Goal: Transaction & Acquisition: Purchase product/service

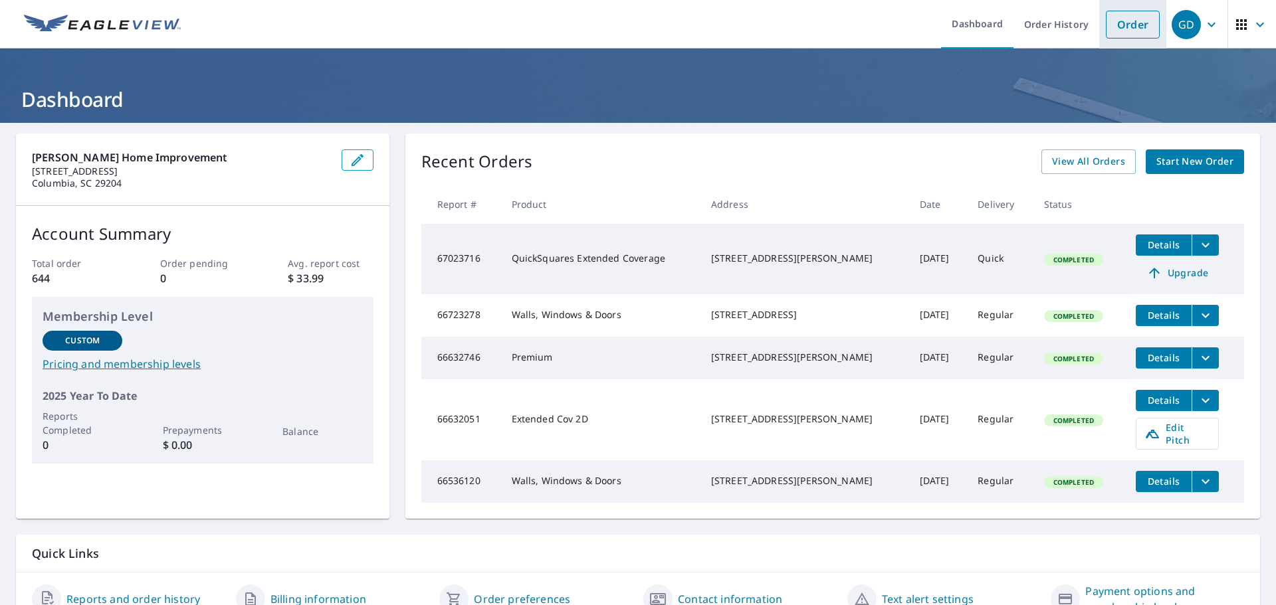
click at [1123, 23] on link "Order" at bounding box center [1132, 25] width 54 height 28
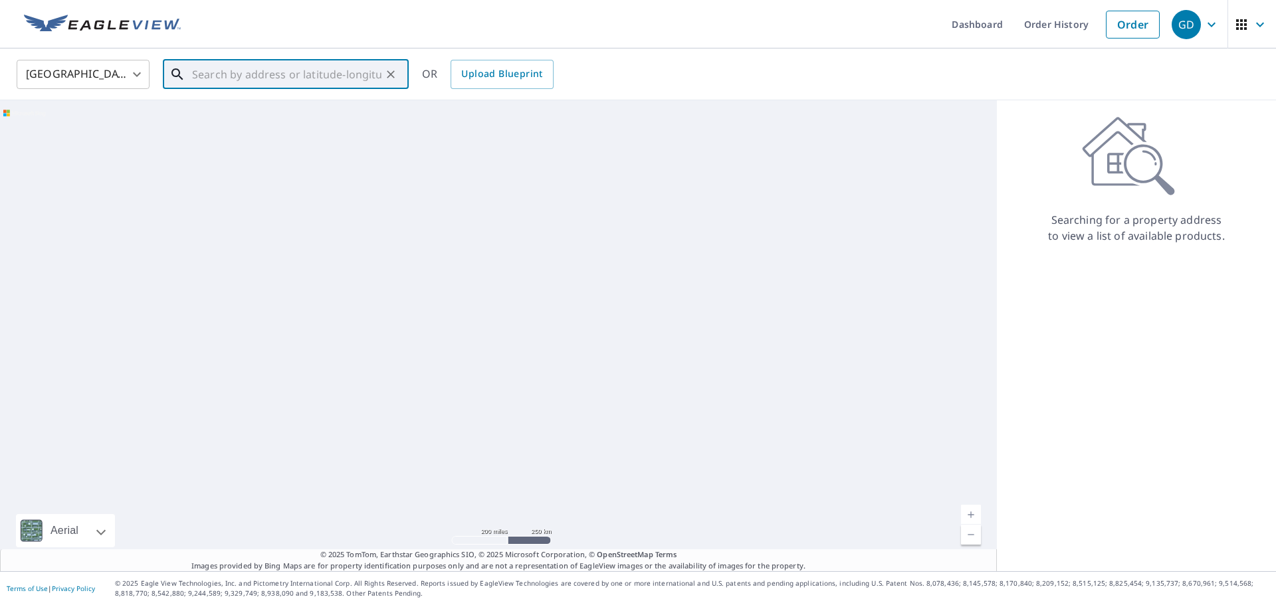
click at [333, 80] on input "text" at bounding box center [286, 74] width 189 height 37
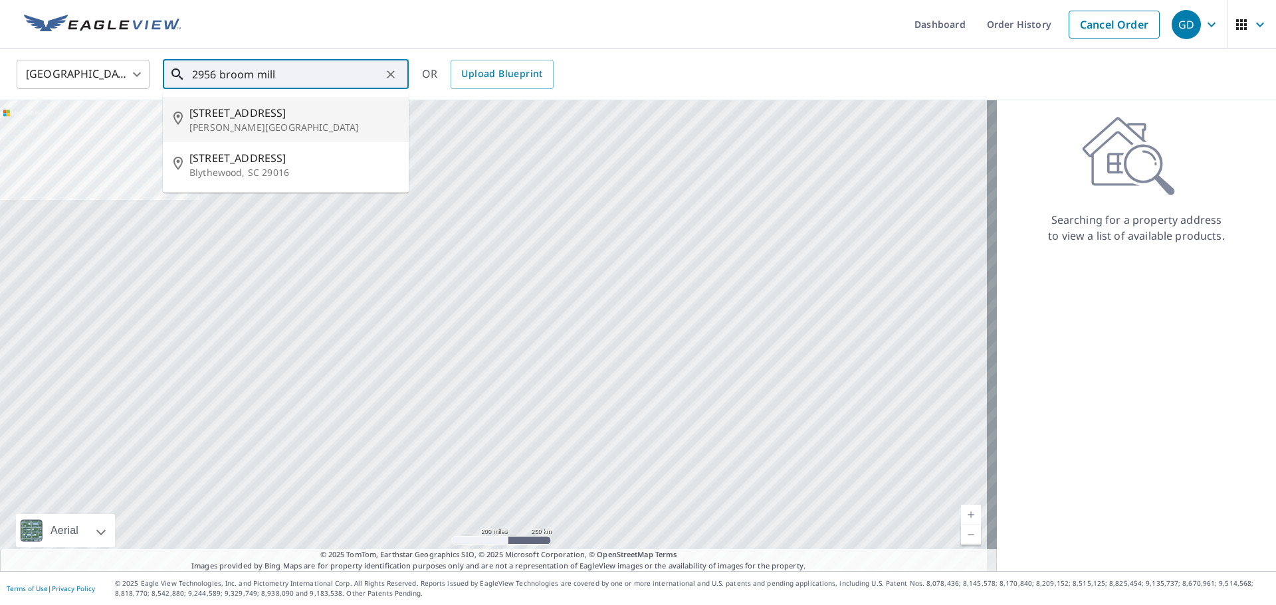
click at [209, 122] on p "[PERSON_NAME][GEOGRAPHIC_DATA]" at bounding box center [293, 127] width 209 height 13
type input "[STREET_ADDRESS][PERSON_NAME]"
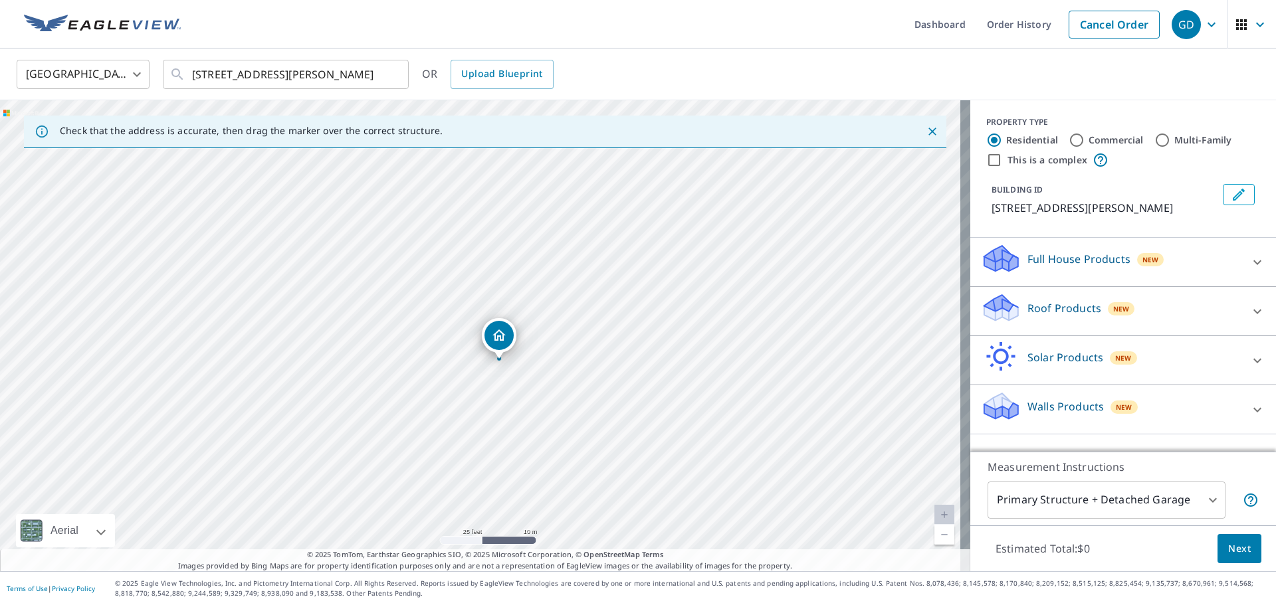
drag, startPoint x: 455, startPoint y: 318, endPoint x: 495, endPoint y: 382, distance: 75.8
click at [495, 382] on div "[STREET_ADDRESS][PERSON_NAME]" at bounding box center [485, 335] width 970 height 471
click at [1099, 316] on div "Roof Products New" at bounding box center [1111, 311] width 260 height 38
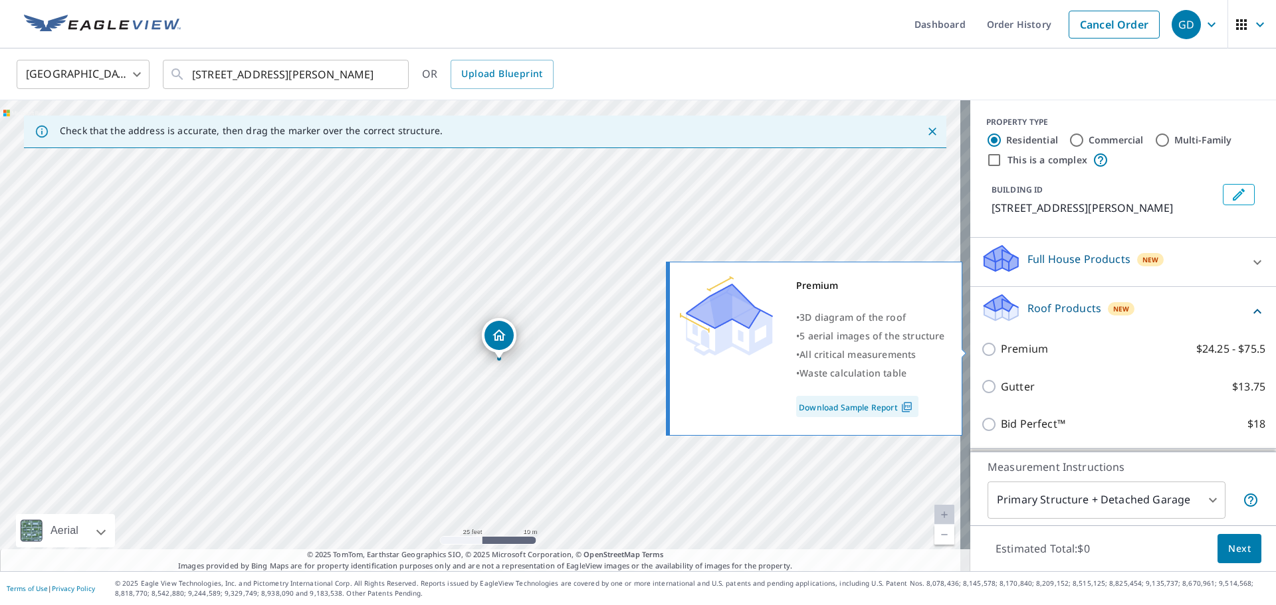
click at [982, 347] on input "Premium $24.25 - $75.5" at bounding box center [991, 349] width 20 height 16
checkbox input "true"
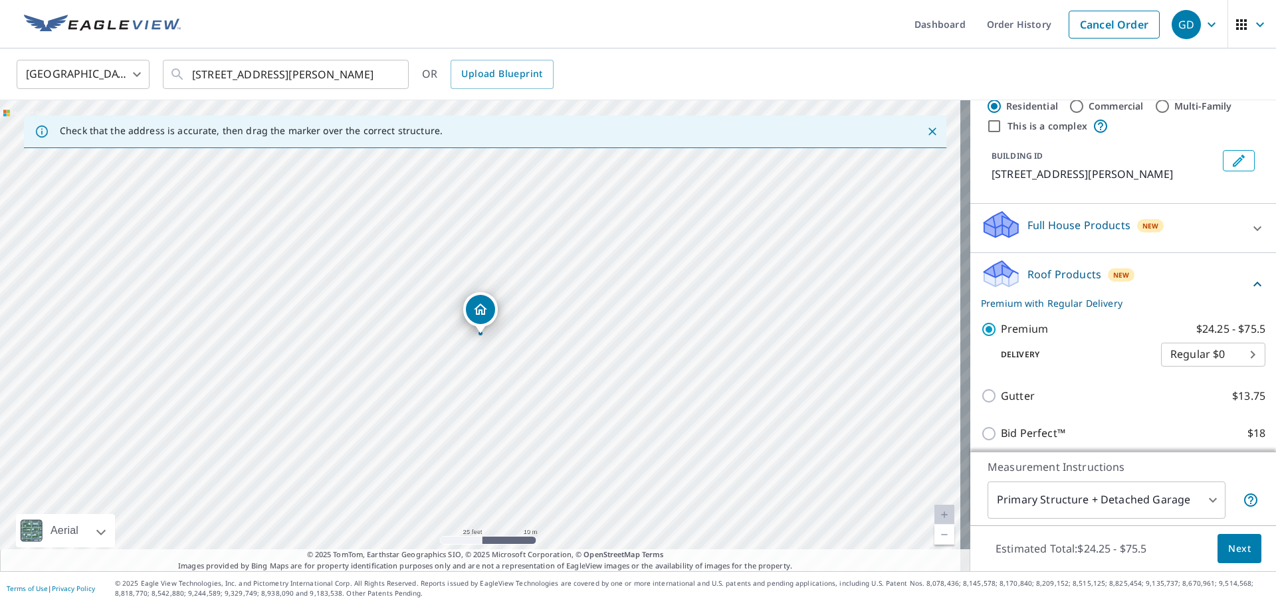
scroll to position [66, 0]
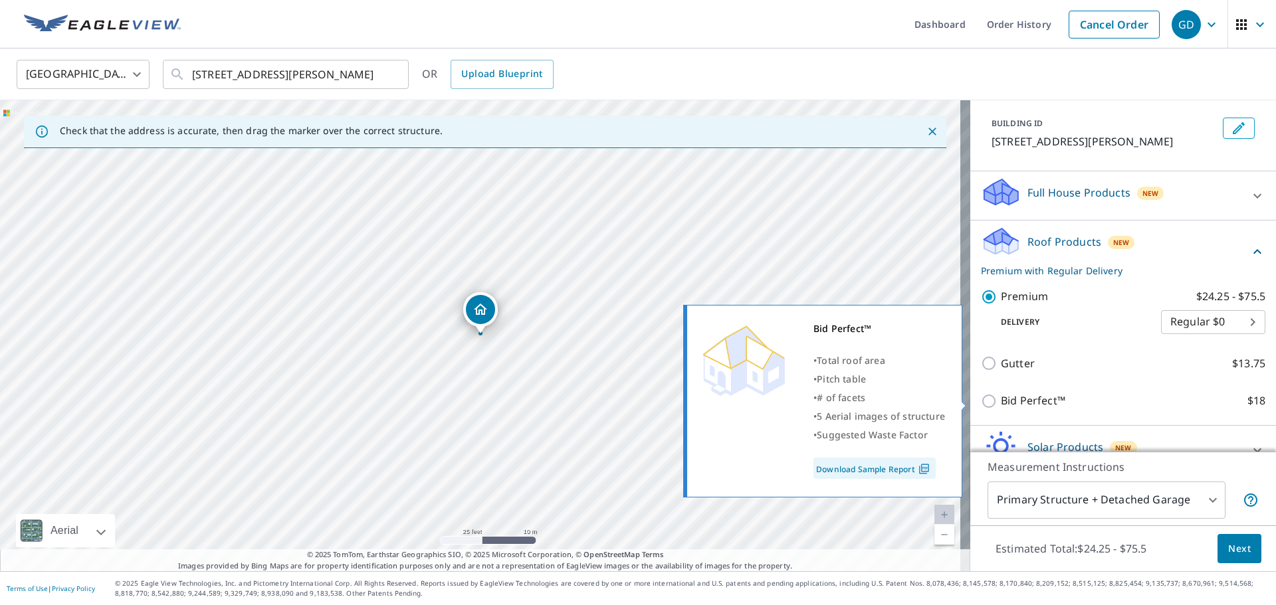
click at [981, 399] on input "Bid Perfect™ $18" at bounding box center [991, 401] width 20 height 16
checkbox input "true"
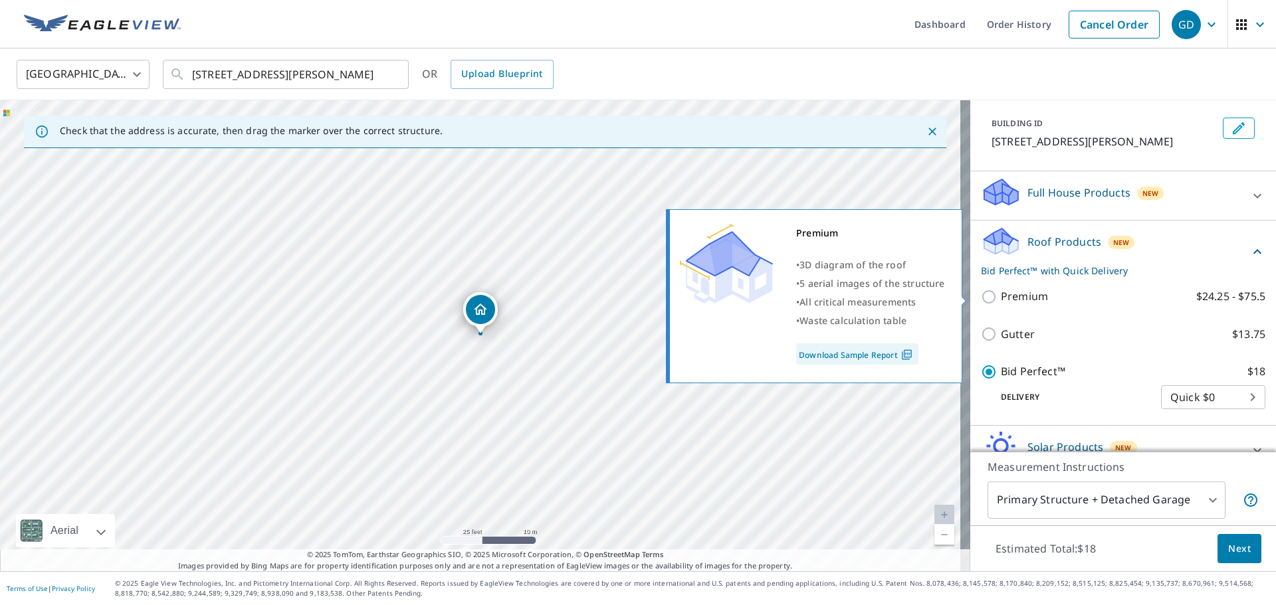
click at [981, 297] on input "Premium $24.25 - $75.5" at bounding box center [991, 297] width 20 height 16
checkbox input "true"
checkbox input "false"
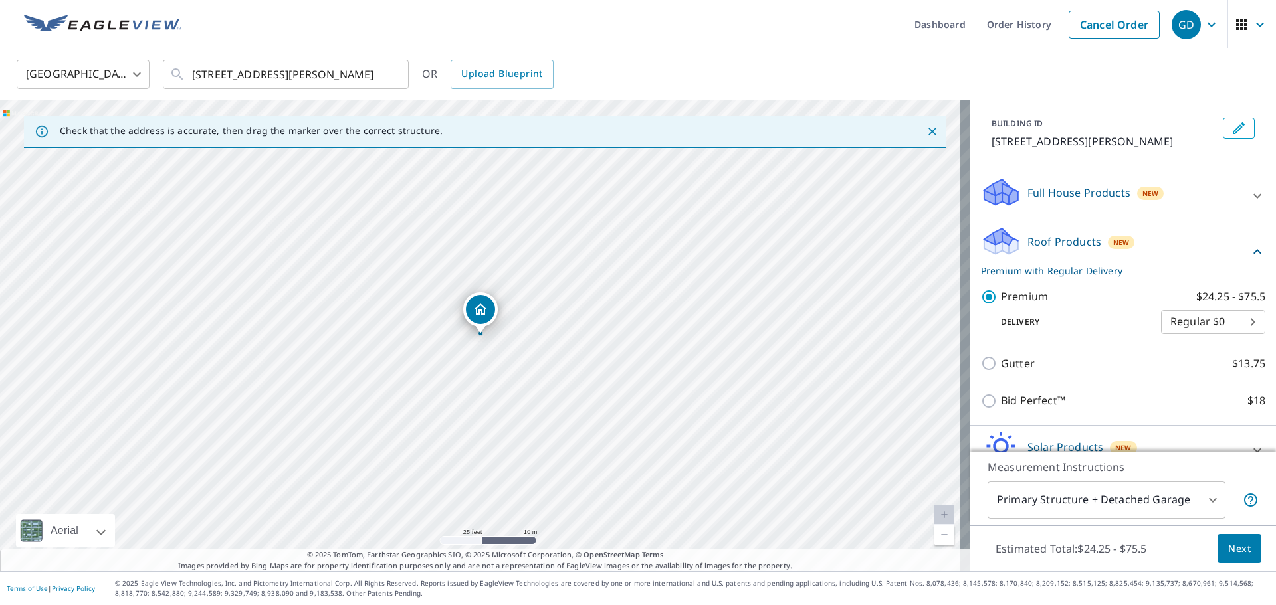
click at [1228, 552] on span "Next" at bounding box center [1239, 549] width 23 height 17
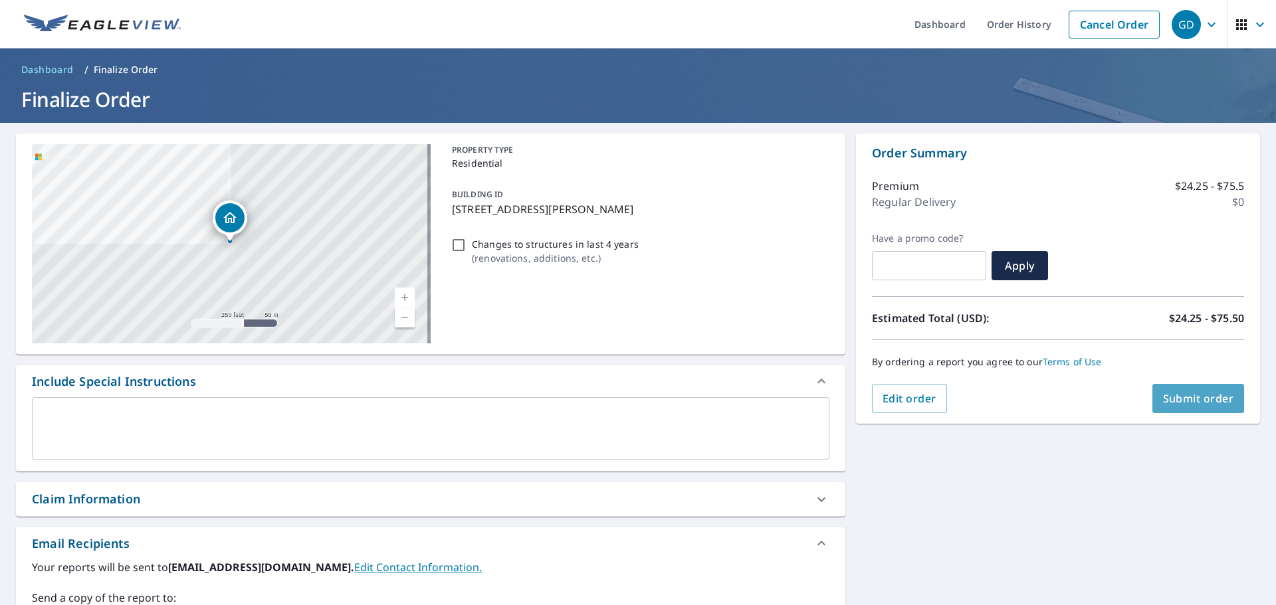
click at [1196, 403] on span "Submit order" at bounding box center [1198, 398] width 71 height 15
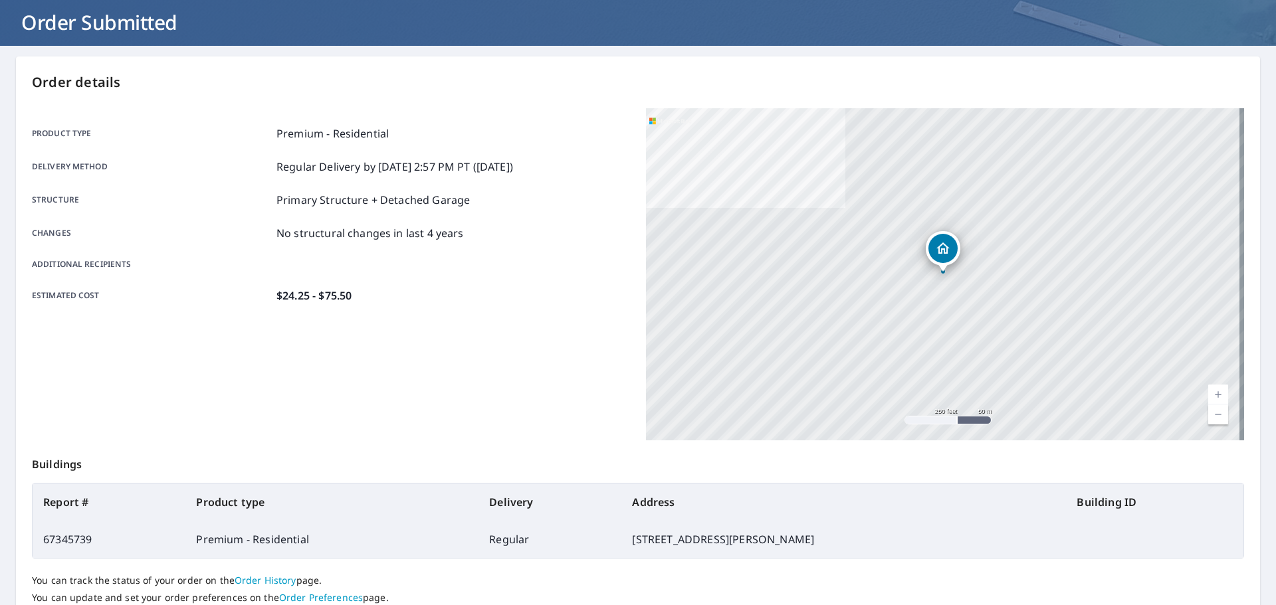
scroll to position [177, 0]
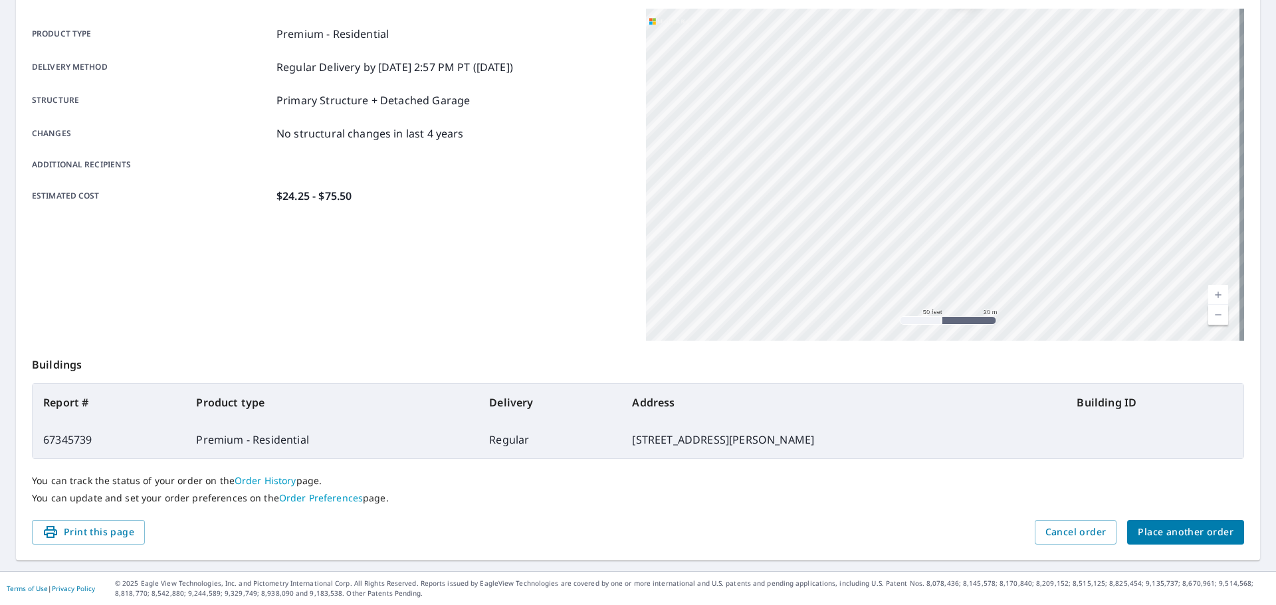
drag, startPoint x: 1064, startPoint y: 366, endPoint x: 1122, endPoint y: 452, distance: 103.4
click at [1080, 479] on div "Order details Product type Premium - Residential Delivery method Regular Delive…" at bounding box center [638, 259] width 1244 height 604
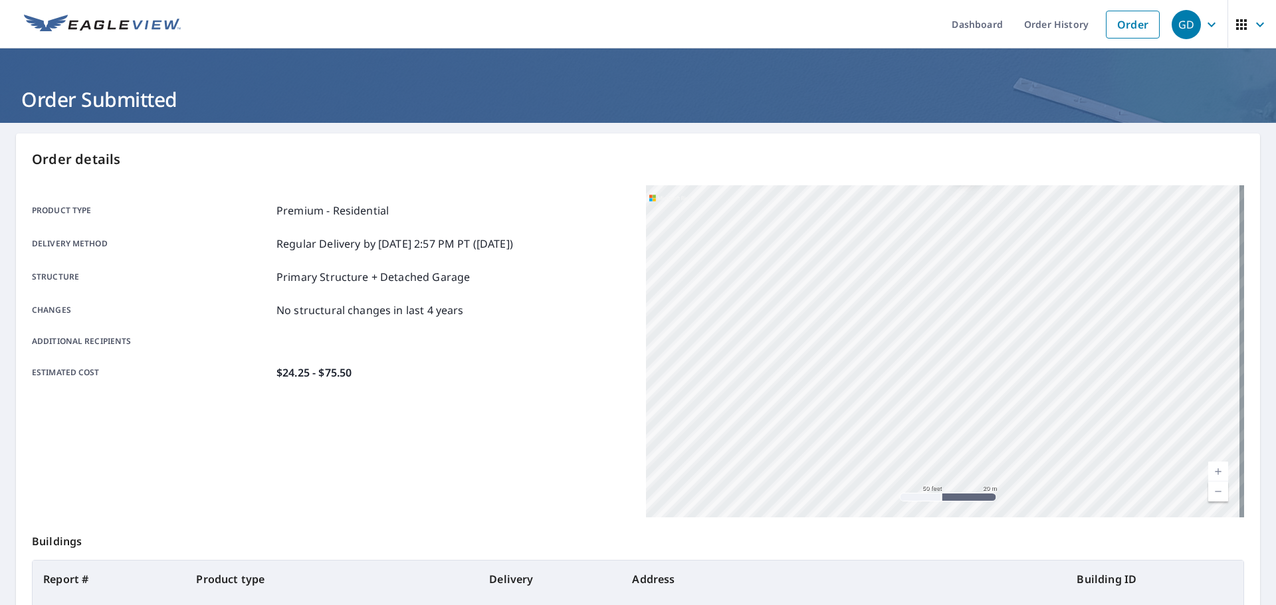
click at [1021, 407] on div "[STREET_ADDRESS][PERSON_NAME]" at bounding box center [945, 351] width 598 height 332
drag, startPoint x: 864, startPoint y: 351, endPoint x: 937, endPoint y: 437, distance: 112.2
click at [937, 437] on div "[STREET_ADDRESS][PERSON_NAME]" at bounding box center [945, 351] width 598 height 332
drag, startPoint x: 914, startPoint y: 292, endPoint x: 936, endPoint y: 358, distance: 69.3
click at [936, 358] on div "[STREET_ADDRESS][PERSON_NAME]" at bounding box center [945, 351] width 598 height 332
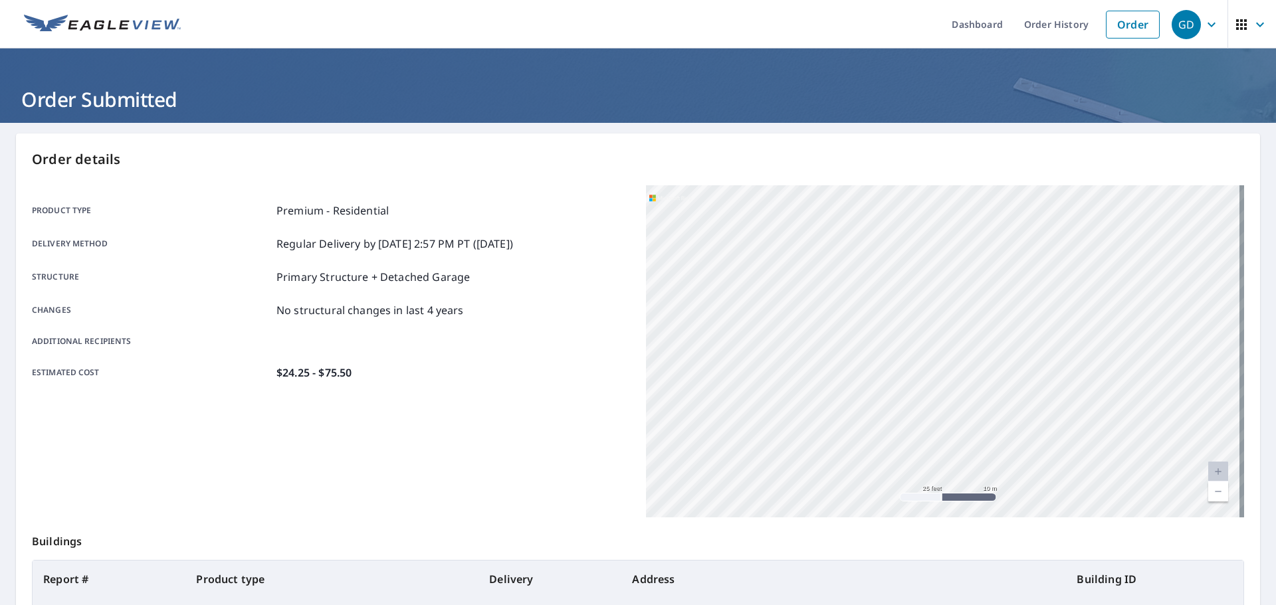
drag, startPoint x: 905, startPoint y: 385, endPoint x: 884, endPoint y: 475, distance: 92.0
click at [884, 475] on div "[STREET_ADDRESS][PERSON_NAME]" at bounding box center [945, 351] width 598 height 332
drag, startPoint x: 1076, startPoint y: 327, endPoint x: 855, endPoint y: 159, distance: 277.4
click at [855, 159] on div "Order details Product type Premium - Residential Delivery method Regular Delive…" at bounding box center [638, 436] width 1244 height 604
click at [969, 349] on div "[STREET_ADDRESS][PERSON_NAME]" at bounding box center [945, 351] width 598 height 332
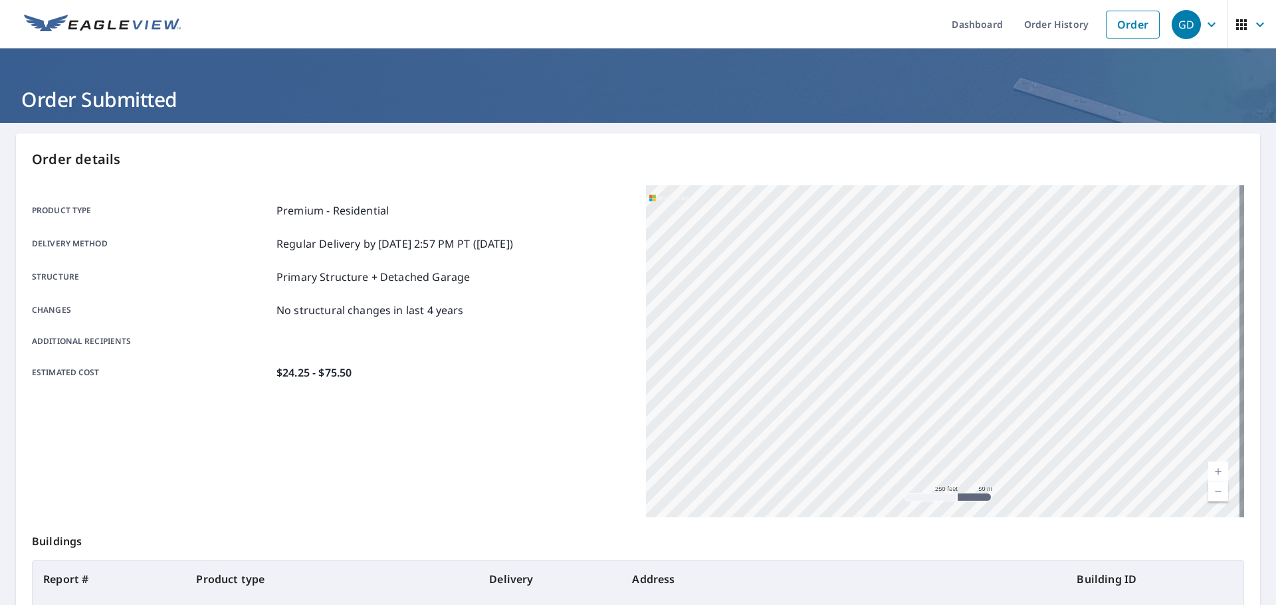
drag, startPoint x: 1083, startPoint y: 288, endPoint x: 1051, endPoint y: 369, distance: 87.1
click at [1051, 369] on div "[STREET_ADDRESS][PERSON_NAME]" at bounding box center [945, 351] width 598 height 332
drag, startPoint x: 1121, startPoint y: 285, endPoint x: 754, endPoint y: 155, distance: 389.8
click at [753, 155] on div "Order details Product type Premium - Residential Delivery method Regular Delive…" at bounding box center [638, 436] width 1244 height 604
click at [886, 292] on div "[STREET_ADDRESS][PERSON_NAME]" at bounding box center [945, 351] width 598 height 332
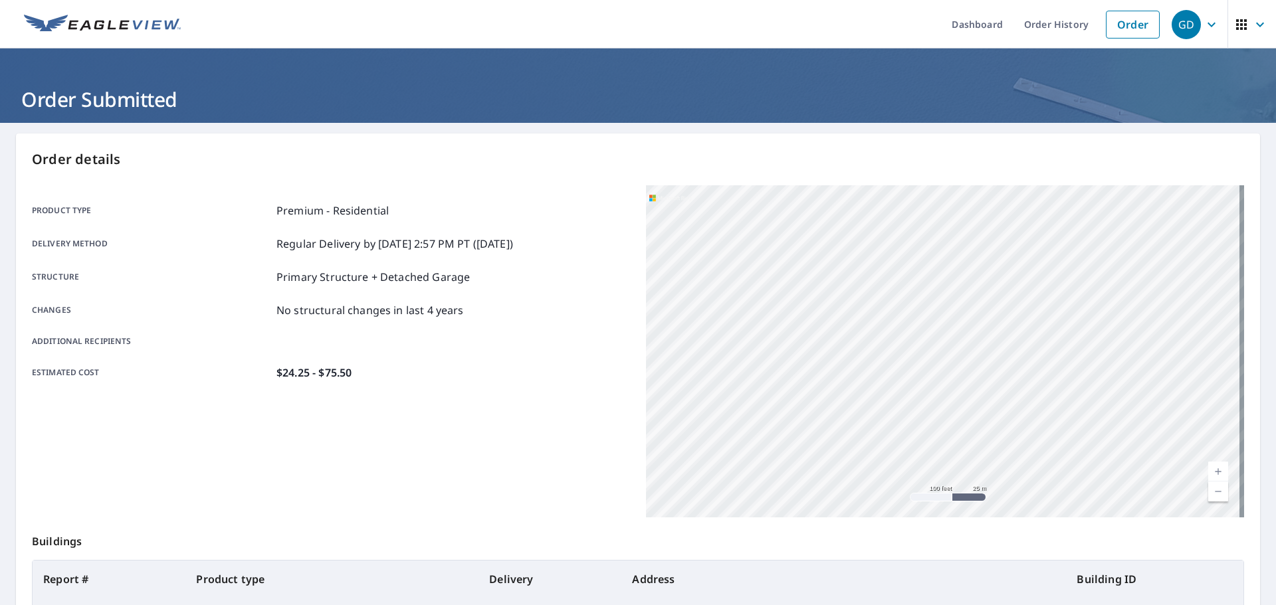
drag, startPoint x: 839, startPoint y: 353, endPoint x: 1159, endPoint y: 278, distance: 328.1
click at [1159, 278] on div "[STREET_ADDRESS][PERSON_NAME]" at bounding box center [945, 351] width 598 height 332
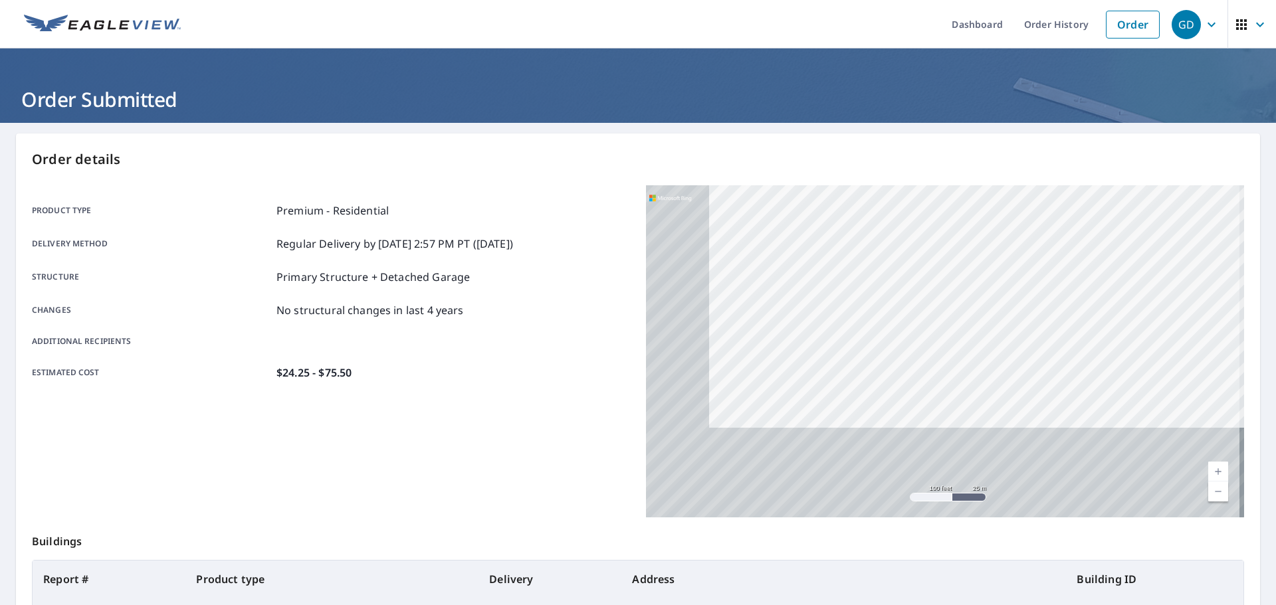
drag, startPoint x: 1082, startPoint y: 278, endPoint x: 1150, endPoint y: 177, distance: 122.2
click at [1150, 177] on div "Order details Product type Premium - Residential Delivery method Regular Delive…" at bounding box center [638, 436] width 1244 height 604
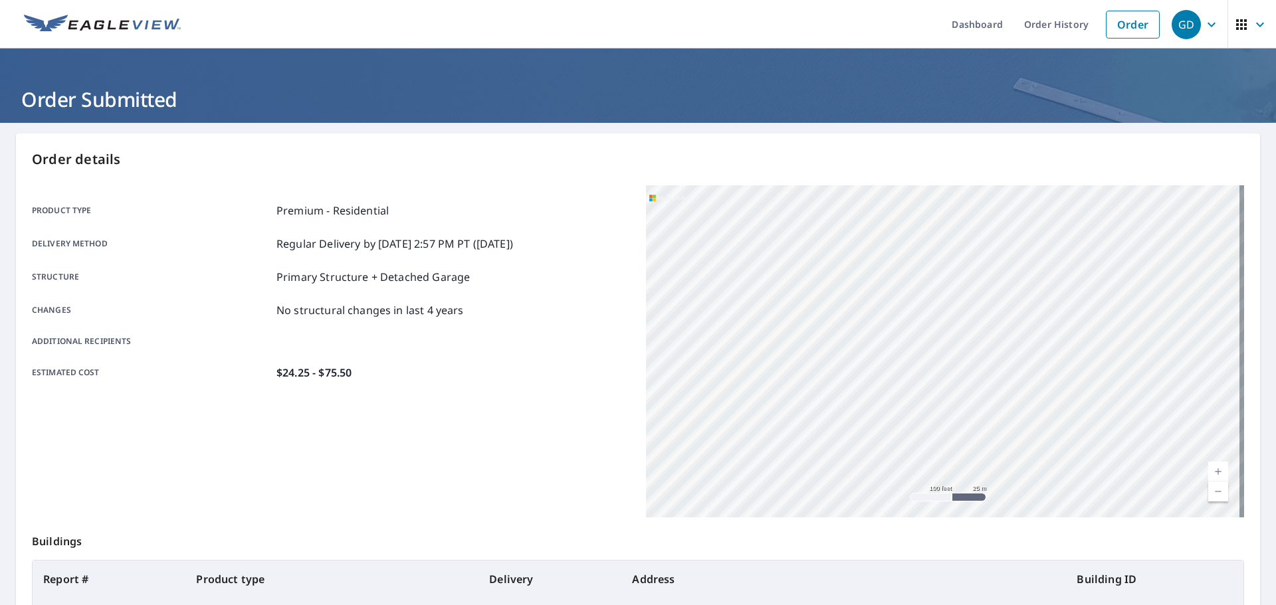
click at [907, 229] on div "[STREET_ADDRESS][PERSON_NAME]" at bounding box center [945, 351] width 598 height 332
drag, startPoint x: 989, startPoint y: 266, endPoint x: 961, endPoint y: 205, distance: 67.2
click at [961, 205] on div "[STREET_ADDRESS][PERSON_NAME]" at bounding box center [945, 351] width 598 height 332
drag, startPoint x: 1002, startPoint y: 389, endPoint x: 1021, endPoint y: 312, distance: 79.3
click at [1020, 312] on div "[STREET_ADDRESS][PERSON_NAME]" at bounding box center [945, 351] width 598 height 332
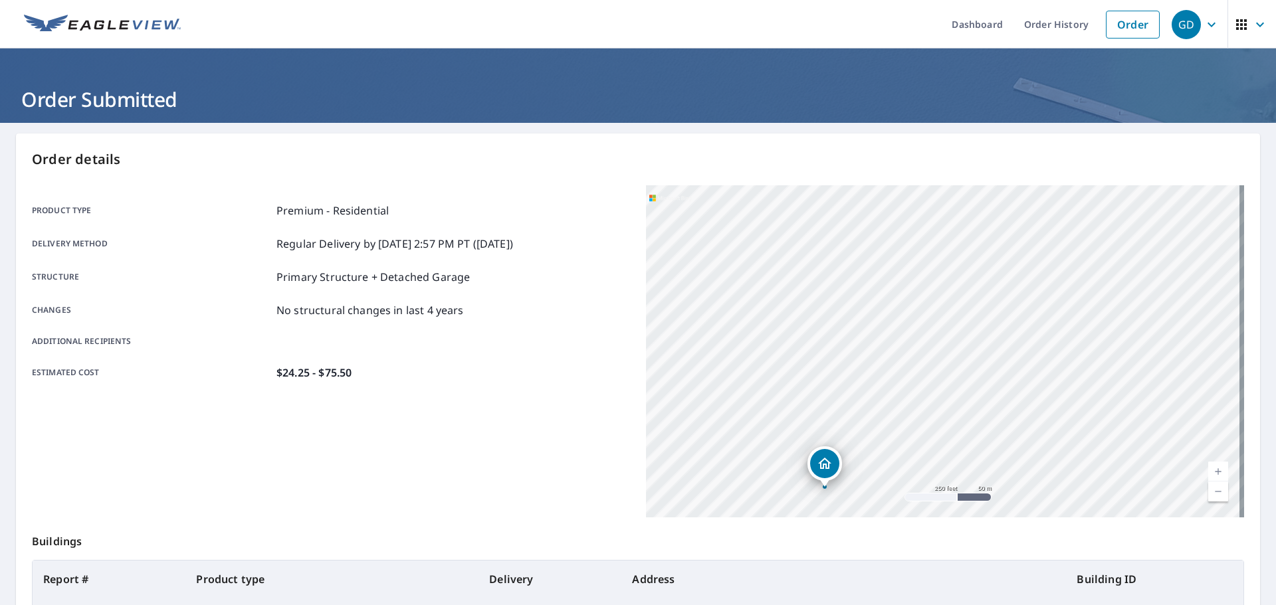
drag, startPoint x: 972, startPoint y: 379, endPoint x: 1125, endPoint y: 246, distance: 202.9
click at [1125, 246] on div "[STREET_ADDRESS][PERSON_NAME]" at bounding box center [945, 351] width 598 height 332
drag, startPoint x: 929, startPoint y: 385, endPoint x: 1000, endPoint y: 257, distance: 146.3
click at [1000, 257] on div "[STREET_ADDRESS][PERSON_NAME]" at bounding box center [945, 351] width 598 height 332
drag, startPoint x: 967, startPoint y: 371, endPoint x: 997, endPoint y: 287, distance: 88.9
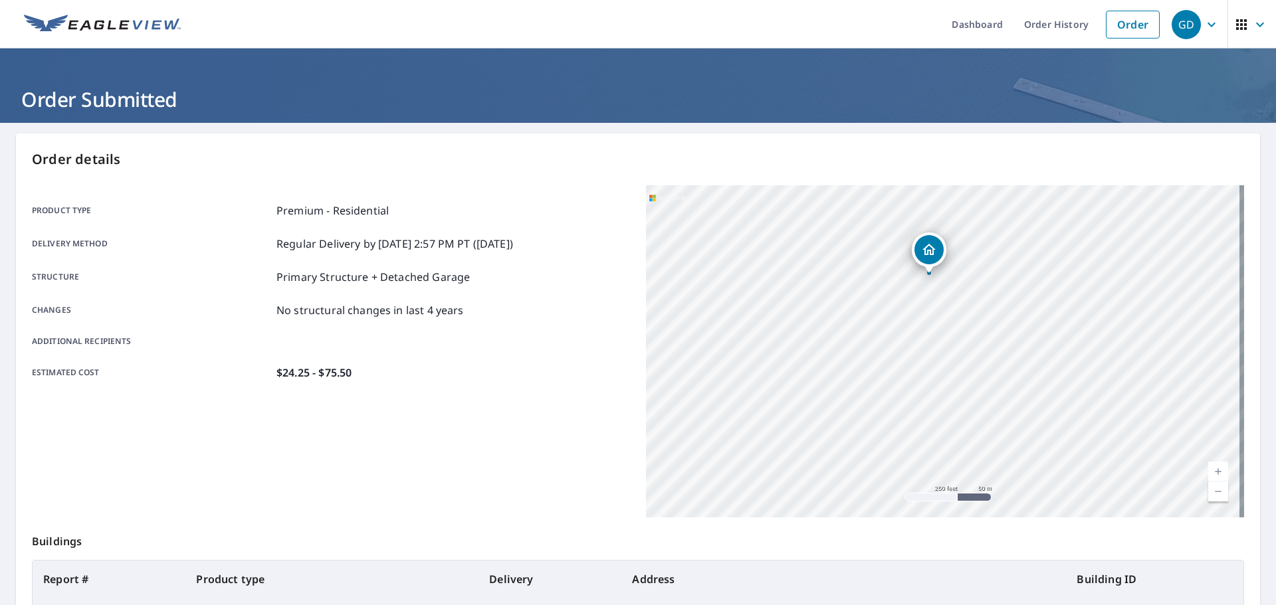
click at [997, 288] on div "[STREET_ADDRESS][PERSON_NAME]" at bounding box center [945, 351] width 598 height 332
drag, startPoint x: 997, startPoint y: 287, endPoint x: 911, endPoint y: 387, distance: 131.0
click at [913, 390] on div "[STREET_ADDRESS][PERSON_NAME]" at bounding box center [945, 351] width 598 height 332
drag, startPoint x: 923, startPoint y: 348, endPoint x: 894, endPoint y: 409, distance: 67.2
click at [894, 409] on div "[STREET_ADDRESS][PERSON_NAME]" at bounding box center [945, 351] width 598 height 332
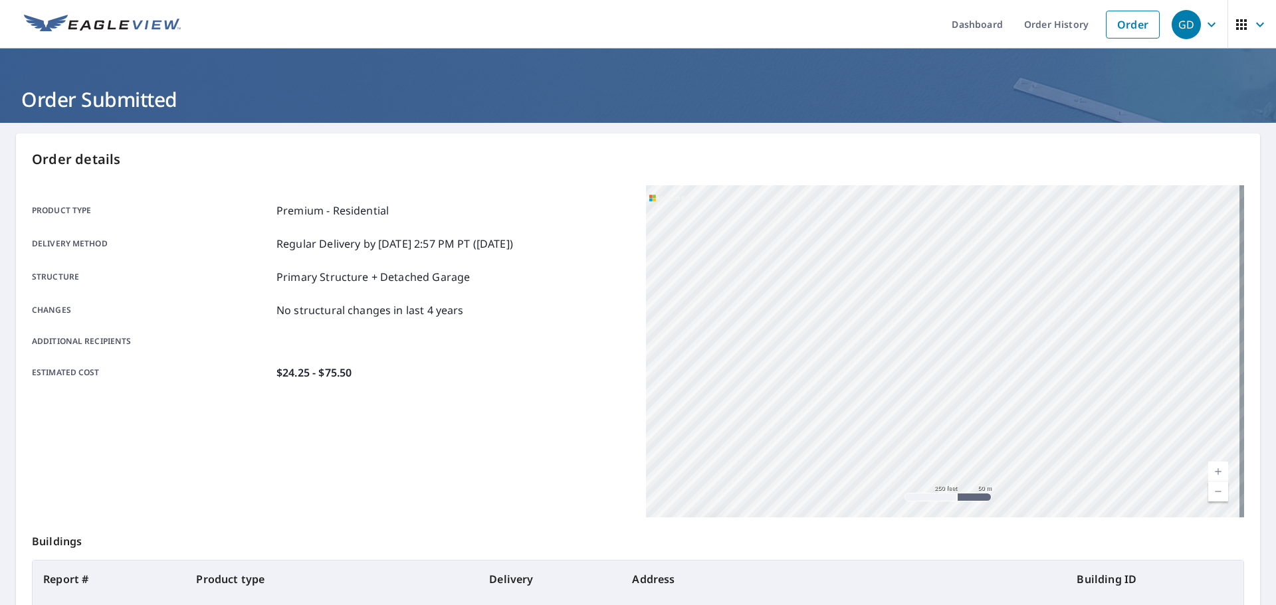
drag, startPoint x: 961, startPoint y: 314, endPoint x: 871, endPoint y: 379, distance: 111.0
click at [871, 379] on div "[STREET_ADDRESS][PERSON_NAME]" at bounding box center [945, 351] width 598 height 332
drag, startPoint x: 898, startPoint y: 365, endPoint x: 854, endPoint y: 403, distance: 58.4
click at [854, 403] on div "[STREET_ADDRESS][PERSON_NAME]" at bounding box center [945, 351] width 598 height 332
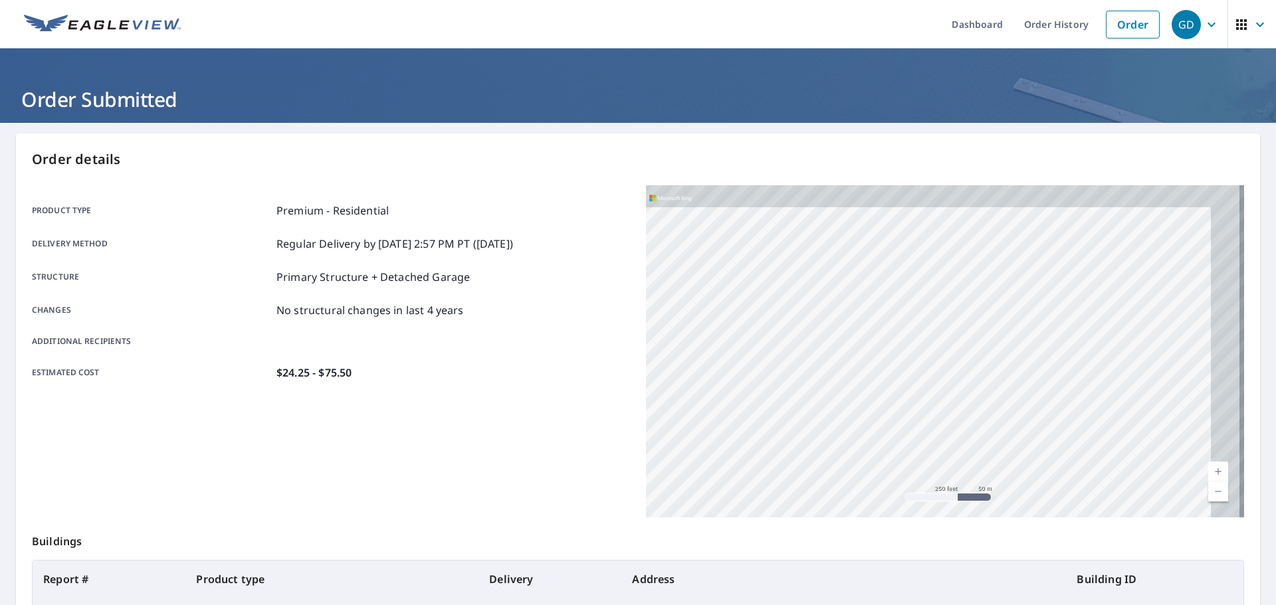
drag, startPoint x: 968, startPoint y: 286, endPoint x: 859, endPoint y: 364, distance: 134.2
click at [859, 364] on div "[STREET_ADDRESS][PERSON_NAME]" at bounding box center [945, 351] width 598 height 332
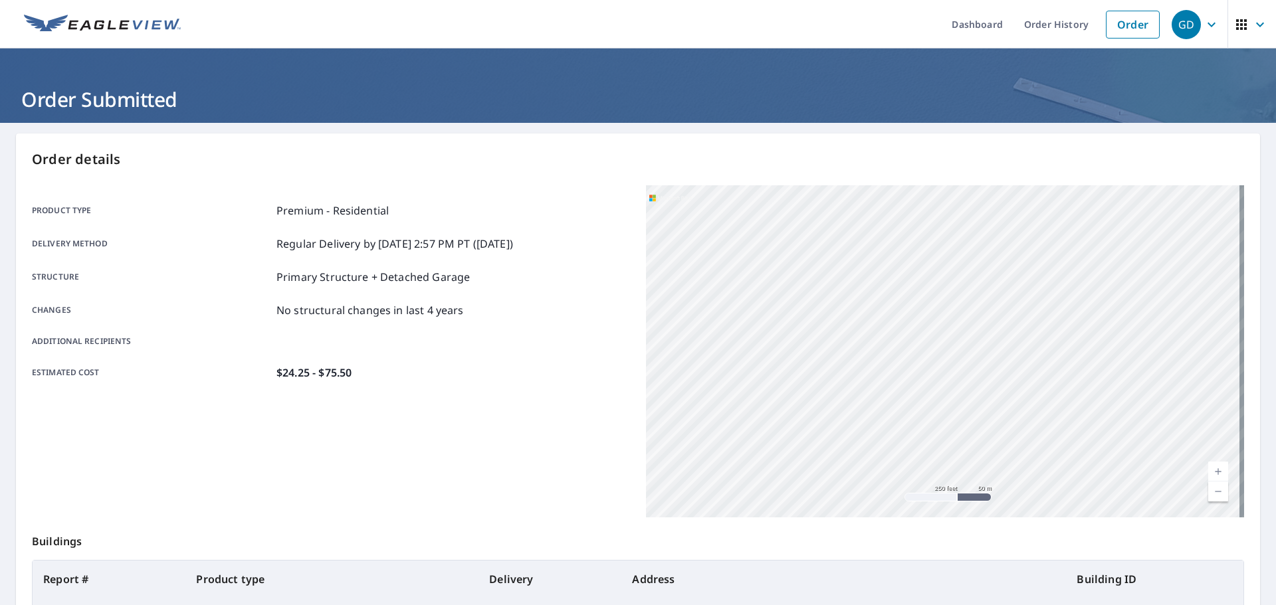
drag, startPoint x: 958, startPoint y: 292, endPoint x: 921, endPoint y: 252, distance: 53.6
click at [921, 259] on div "[STREET_ADDRESS][PERSON_NAME]" at bounding box center [945, 351] width 598 height 332
drag, startPoint x: 939, startPoint y: 369, endPoint x: 1000, endPoint y: 264, distance: 121.8
click at [1000, 264] on div "[STREET_ADDRESS][PERSON_NAME]" at bounding box center [945, 351] width 598 height 332
drag, startPoint x: 994, startPoint y: 276, endPoint x: 894, endPoint y: 357, distance: 128.0
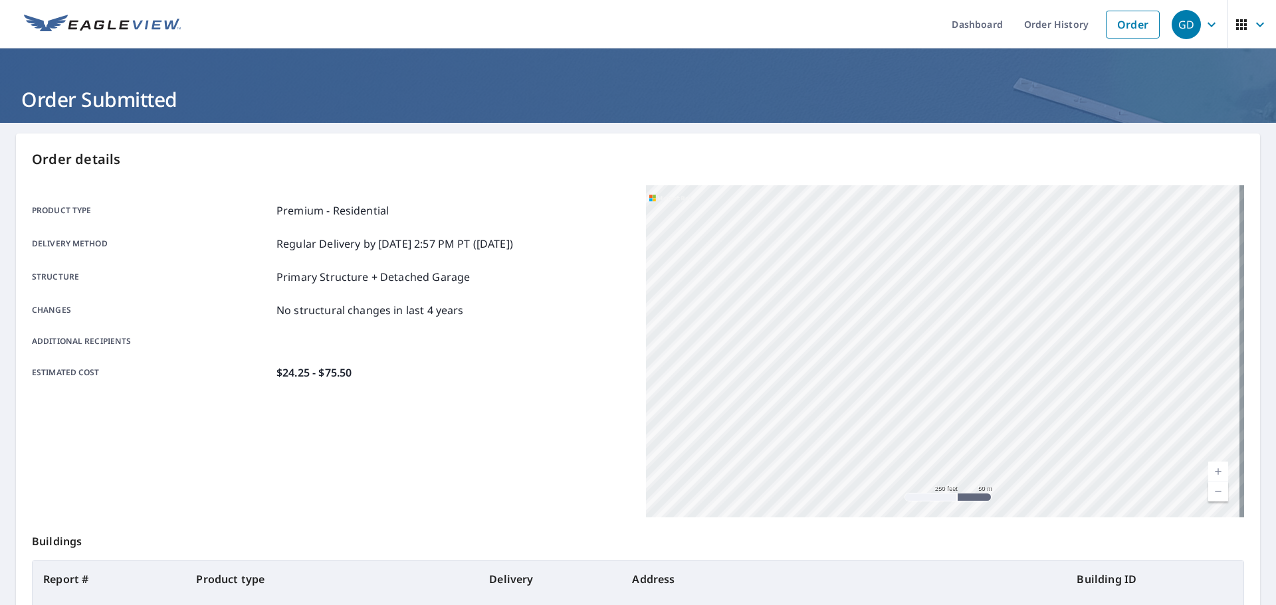
click at [894, 357] on div "[STREET_ADDRESS][PERSON_NAME]" at bounding box center [945, 351] width 598 height 332
drag, startPoint x: 1019, startPoint y: 244, endPoint x: 1157, endPoint y: 332, distance: 163.7
click at [1159, 333] on div "[STREET_ADDRESS][PERSON_NAME]" at bounding box center [945, 351] width 598 height 332
drag, startPoint x: 994, startPoint y: 302, endPoint x: 1078, endPoint y: 272, distance: 89.1
click at [1078, 274] on div "[STREET_ADDRESS][PERSON_NAME]" at bounding box center [945, 351] width 598 height 332
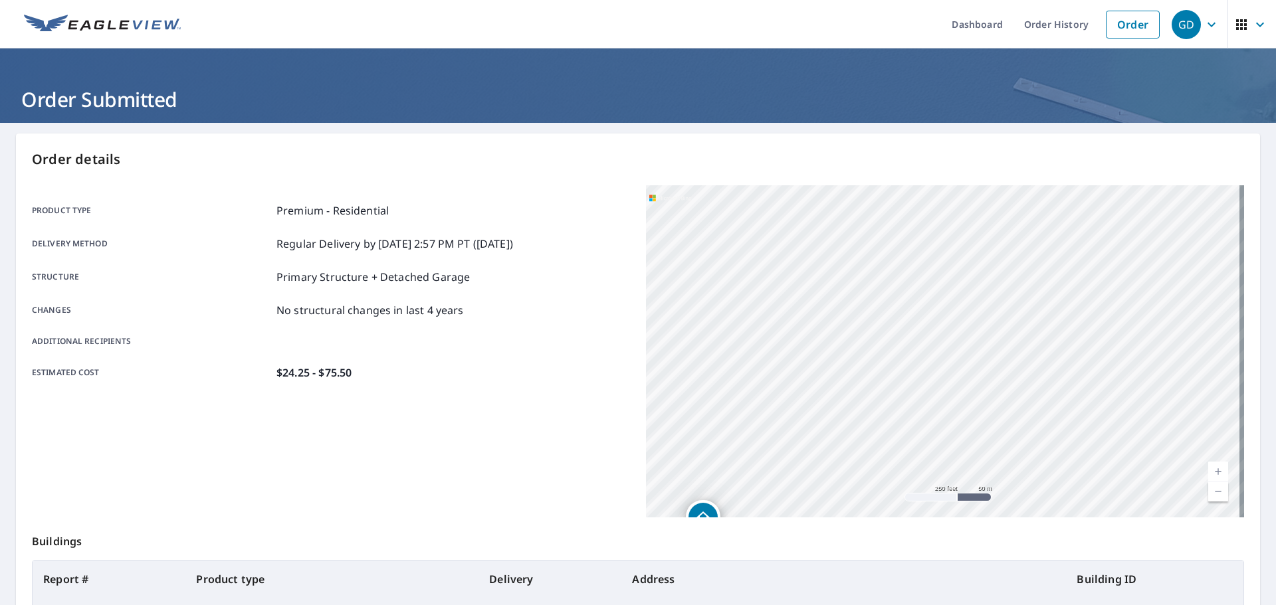
drag, startPoint x: 942, startPoint y: 364, endPoint x: 1114, endPoint y: 221, distance: 224.0
click at [1114, 221] on div "[STREET_ADDRESS][PERSON_NAME]" at bounding box center [945, 351] width 598 height 332
drag, startPoint x: 1054, startPoint y: 369, endPoint x: 1064, endPoint y: 235, distance: 134.5
click at [1064, 235] on div "[STREET_ADDRESS][PERSON_NAME]" at bounding box center [945, 351] width 598 height 332
drag, startPoint x: 923, startPoint y: 434, endPoint x: 1053, endPoint y: 268, distance: 211.2
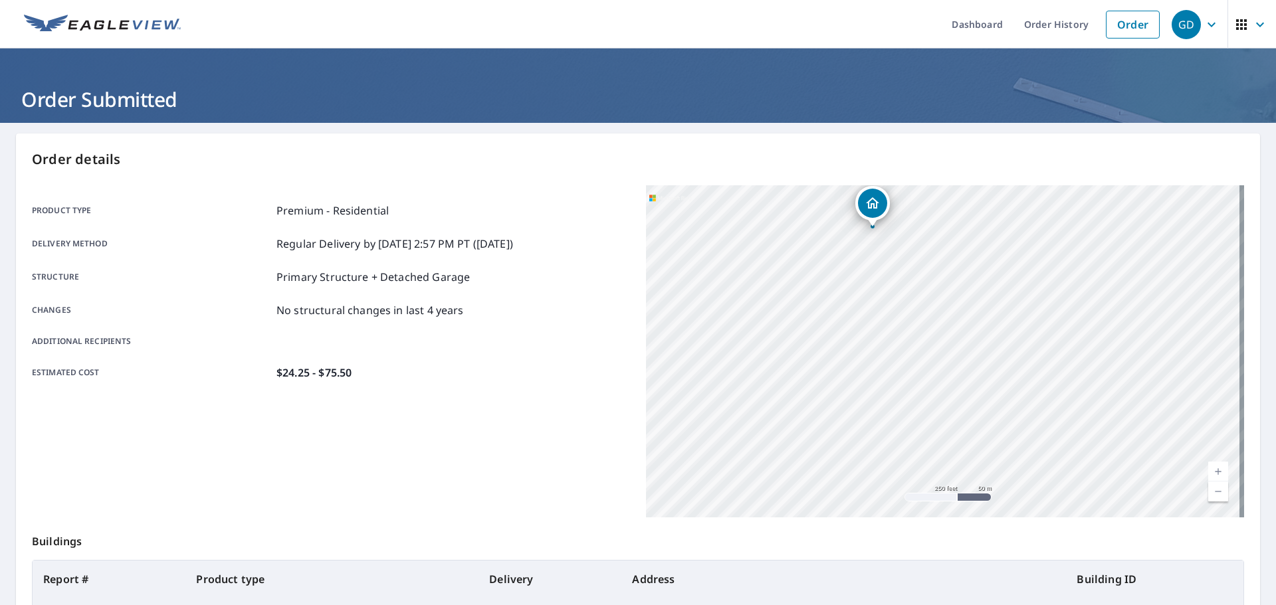
click at [1053, 268] on div "[STREET_ADDRESS][PERSON_NAME]" at bounding box center [945, 351] width 598 height 332
drag, startPoint x: 866, startPoint y: 258, endPoint x: 908, endPoint y: 326, distance: 79.6
click at [908, 326] on div "[STREET_ADDRESS][PERSON_NAME]" at bounding box center [945, 351] width 598 height 332
drag, startPoint x: 919, startPoint y: 330, endPoint x: 938, endPoint y: 346, distance: 25.0
click at [938, 346] on div "[STREET_ADDRESS][PERSON_NAME]" at bounding box center [945, 351] width 598 height 332
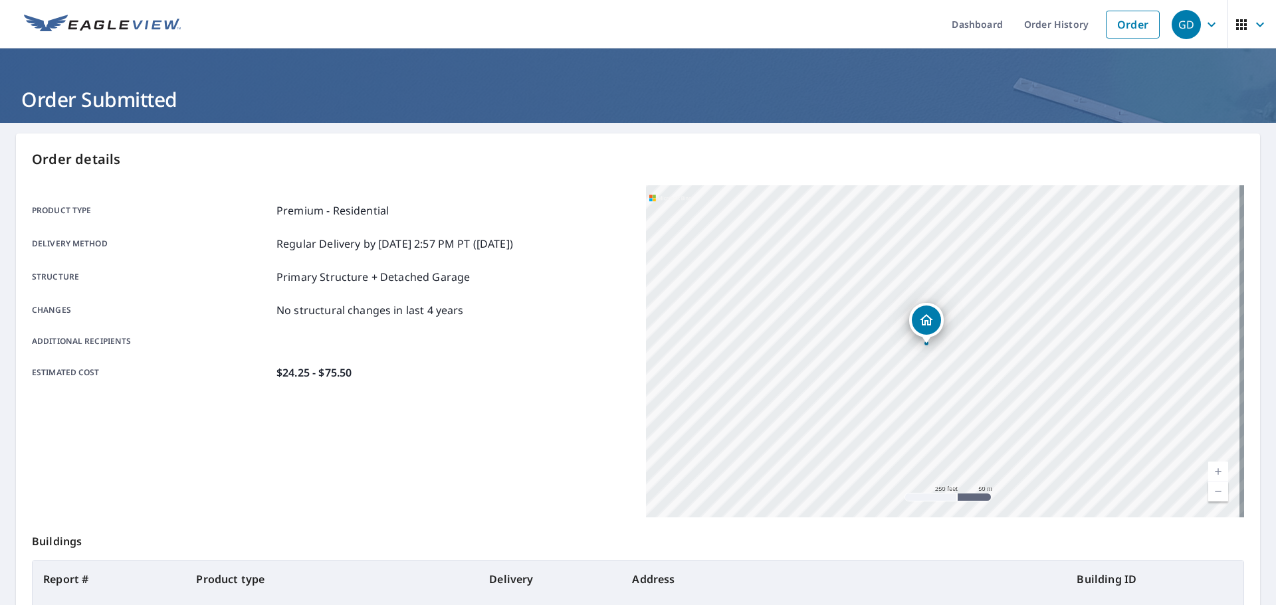
drag, startPoint x: 971, startPoint y: 296, endPoint x: 953, endPoint y: 371, distance: 77.0
click at [953, 371] on div "[STREET_ADDRESS][PERSON_NAME]" at bounding box center [945, 351] width 598 height 332
drag, startPoint x: 983, startPoint y: 290, endPoint x: 947, endPoint y: 419, distance: 133.6
click at [947, 419] on div "[STREET_ADDRESS][PERSON_NAME]" at bounding box center [945, 351] width 598 height 332
drag, startPoint x: 966, startPoint y: 294, endPoint x: 975, endPoint y: 271, distance: 24.8
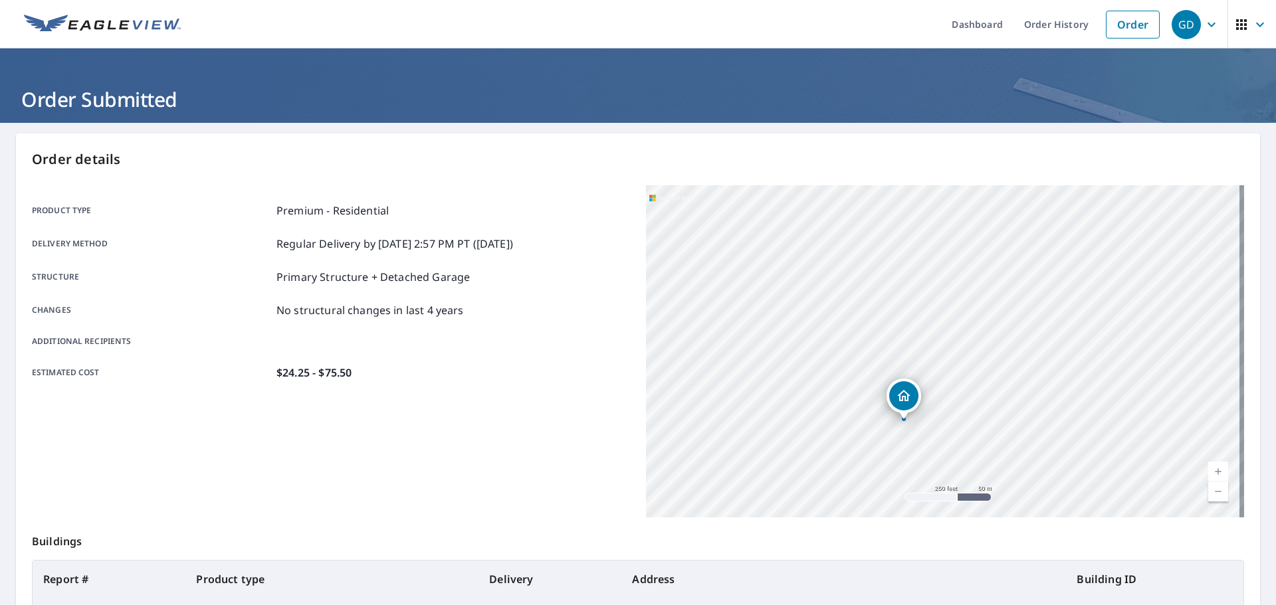
click at [975, 271] on div "[STREET_ADDRESS][PERSON_NAME]" at bounding box center [945, 351] width 598 height 332
drag, startPoint x: 944, startPoint y: 375, endPoint x: 939, endPoint y: 237, distance: 138.3
click at [939, 236] on div "[STREET_ADDRESS][PERSON_NAME]" at bounding box center [945, 351] width 598 height 332
drag, startPoint x: 988, startPoint y: 375, endPoint x: 1006, endPoint y: 279, distance: 97.3
click at [1005, 279] on div "[STREET_ADDRESS][PERSON_NAME]" at bounding box center [945, 351] width 598 height 332
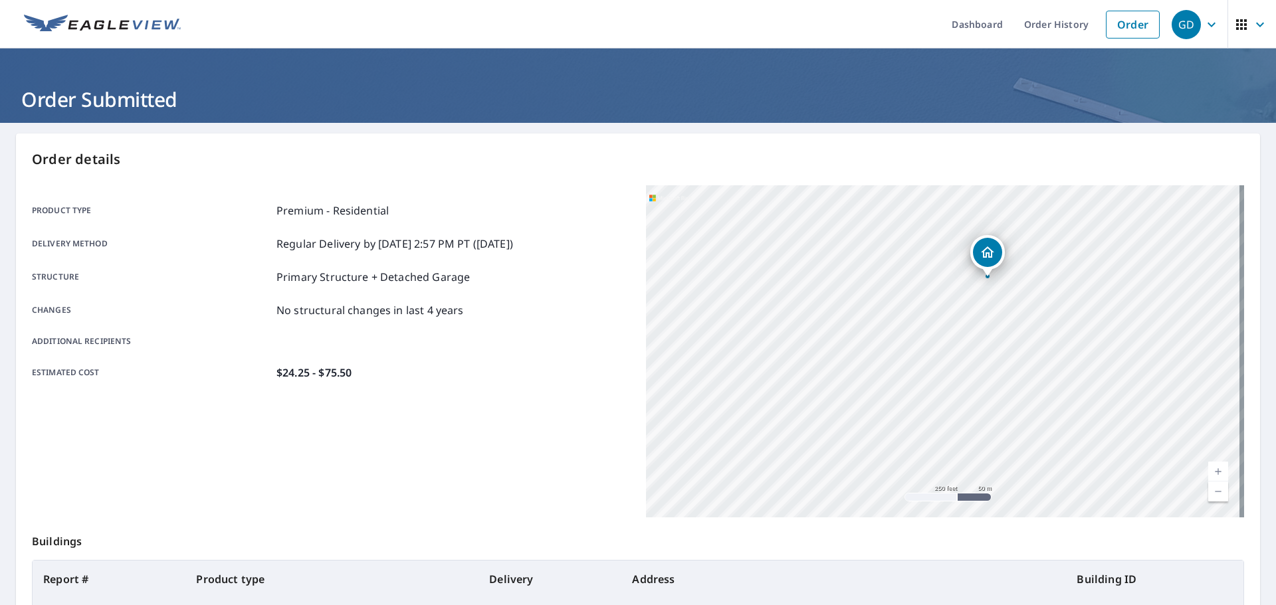
drag
click at [981, 270] on div "[STREET_ADDRESS][PERSON_NAME]" at bounding box center [987, 252] width 35 height 35
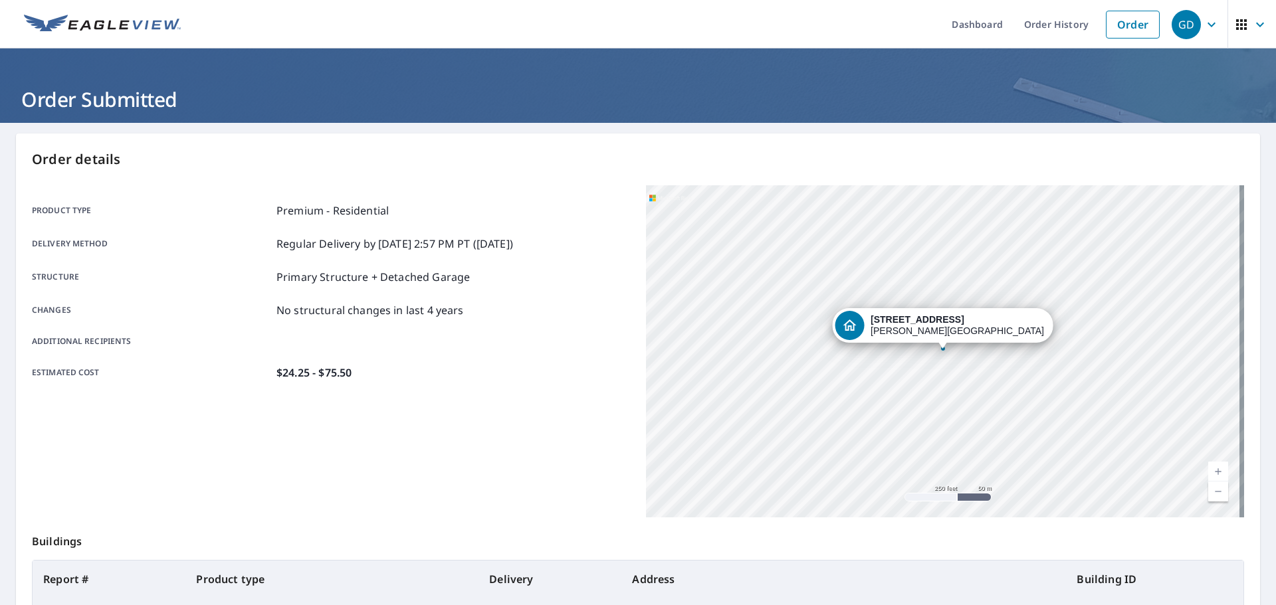
click at [951, 358] on div "[STREET_ADDRESS][PERSON_NAME]" at bounding box center [945, 351] width 598 height 332
click at [1013, 387] on div "[STREET_ADDRESS][PERSON_NAME]" at bounding box center [945, 351] width 598 height 332
click at [995, 294] on div "[STREET_ADDRESS][PERSON_NAME]" at bounding box center [945, 351] width 598 height 332
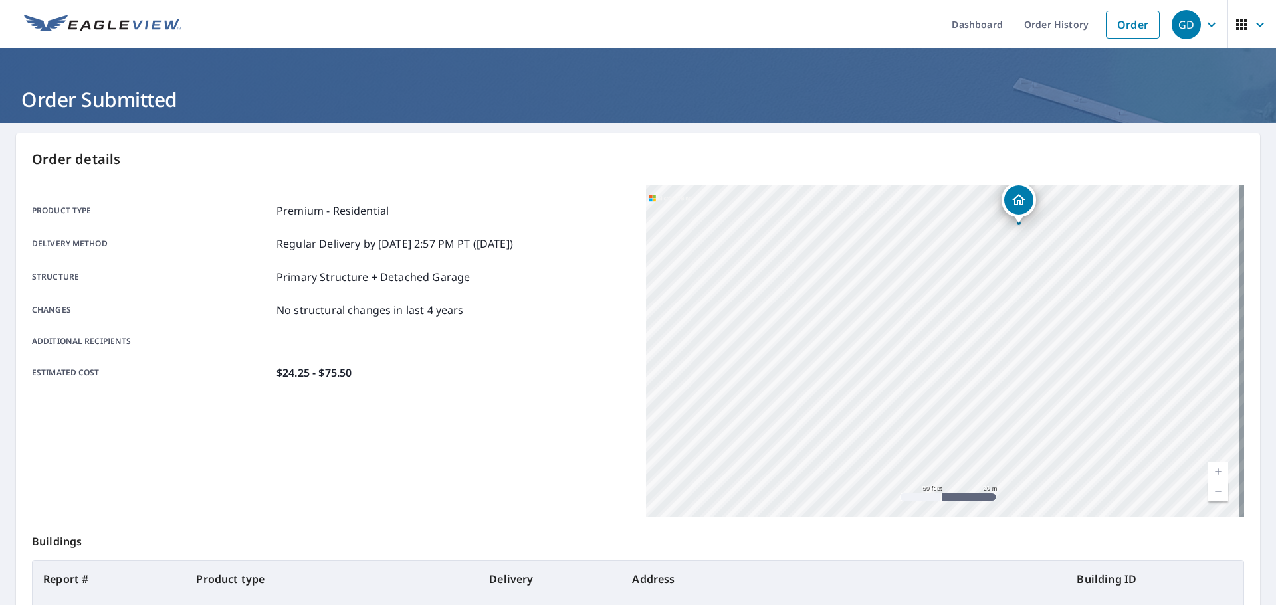
click at [1002, 409] on div "[STREET_ADDRESS][PERSON_NAME]" at bounding box center [945, 351] width 598 height 332
